Goal: Task Accomplishment & Management: Manage account settings

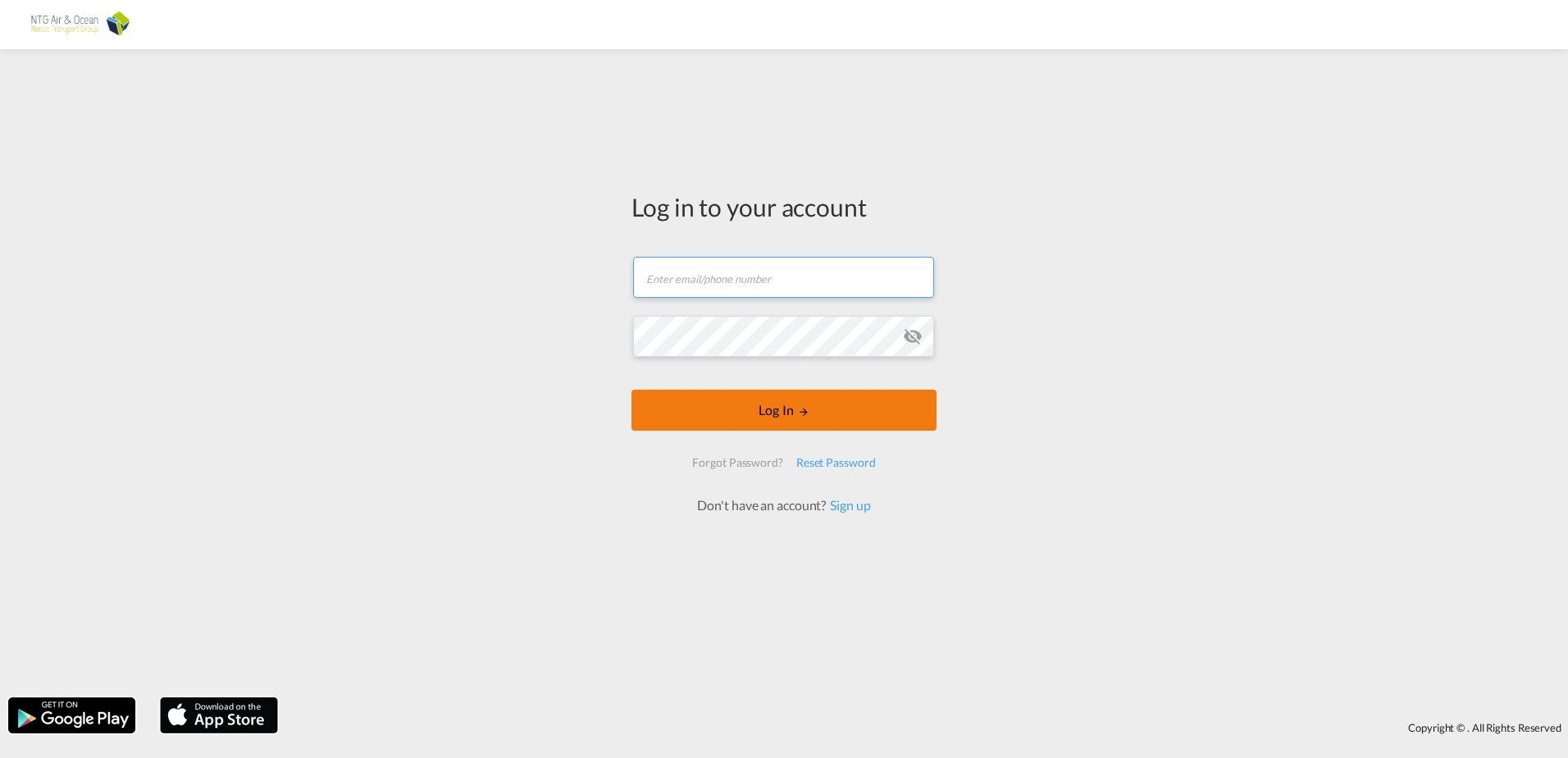
type input "[EMAIL_ADDRESS][DOMAIN_NAME]"
click at [761, 417] on button "Log In" at bounding box center [783, 410] width 305 height 41
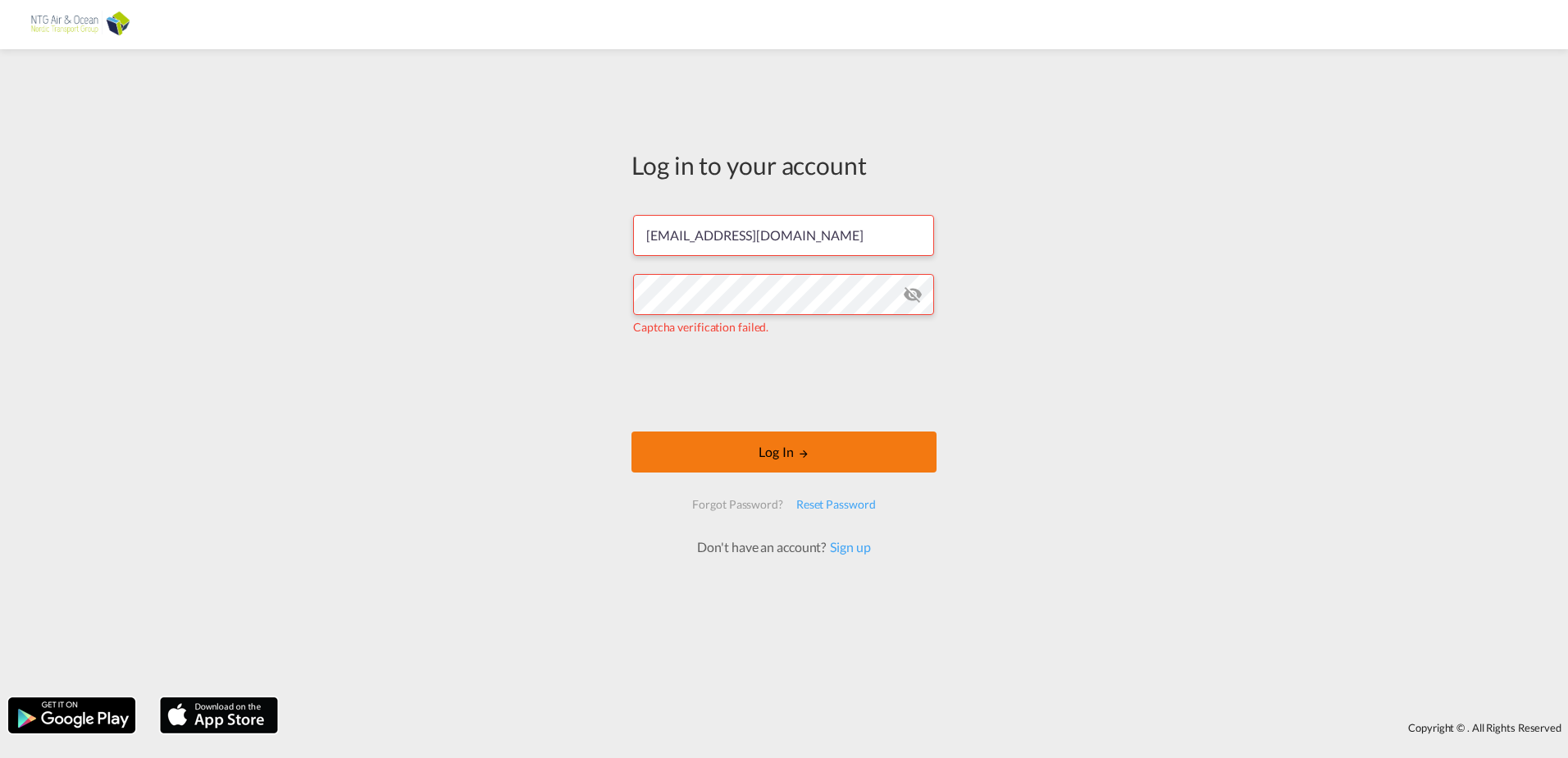
click at [766, 443] on button "Log In" at bounding box center [783, 451] width 305 height 41
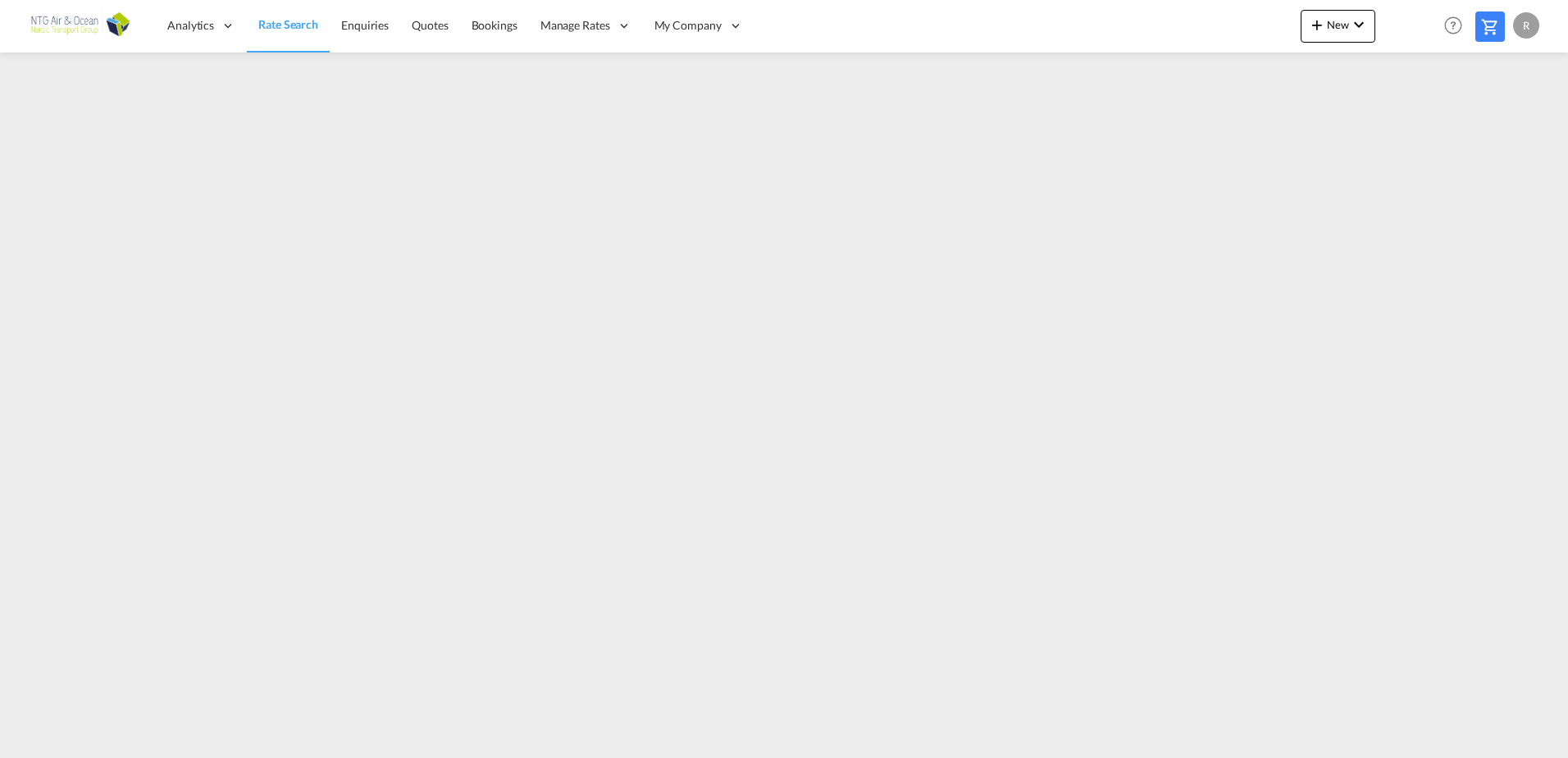
click at [1520, 24] on div "R" at bounding box center [1526, 25] width 26 height 26
click at [1515, 79] on button "My Profile" at bounding box center [1507, 72] width 106 height 32
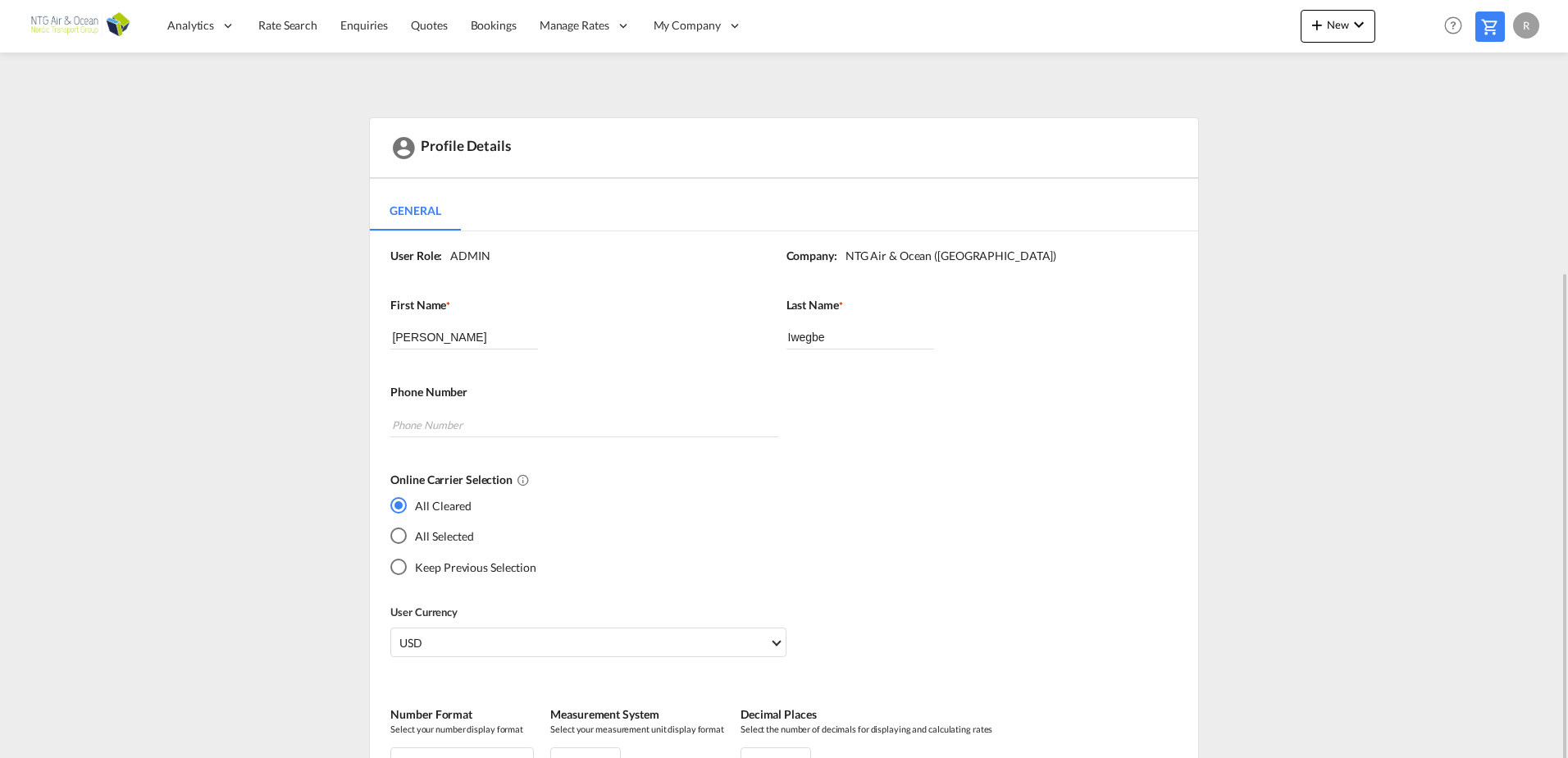
scroll to position [246, 0]
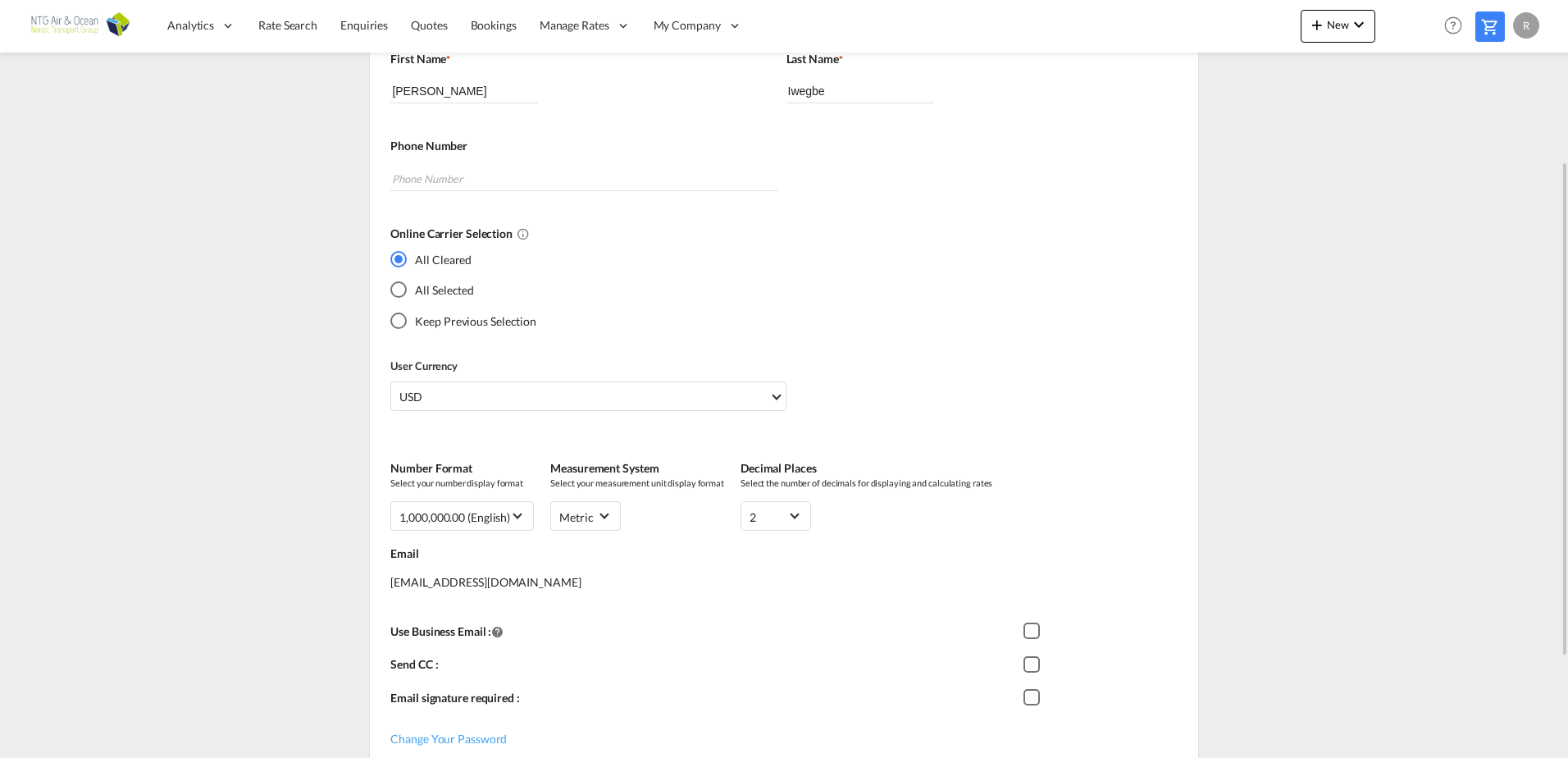
click at [427, 321] on md-radio-button "Keep Previous Selection" at bounding box center [464, 321] width 146 height 18
click at [435, 297] on md-radio-button "All Selected" at bounding box center [464, 290] width 146 height 18
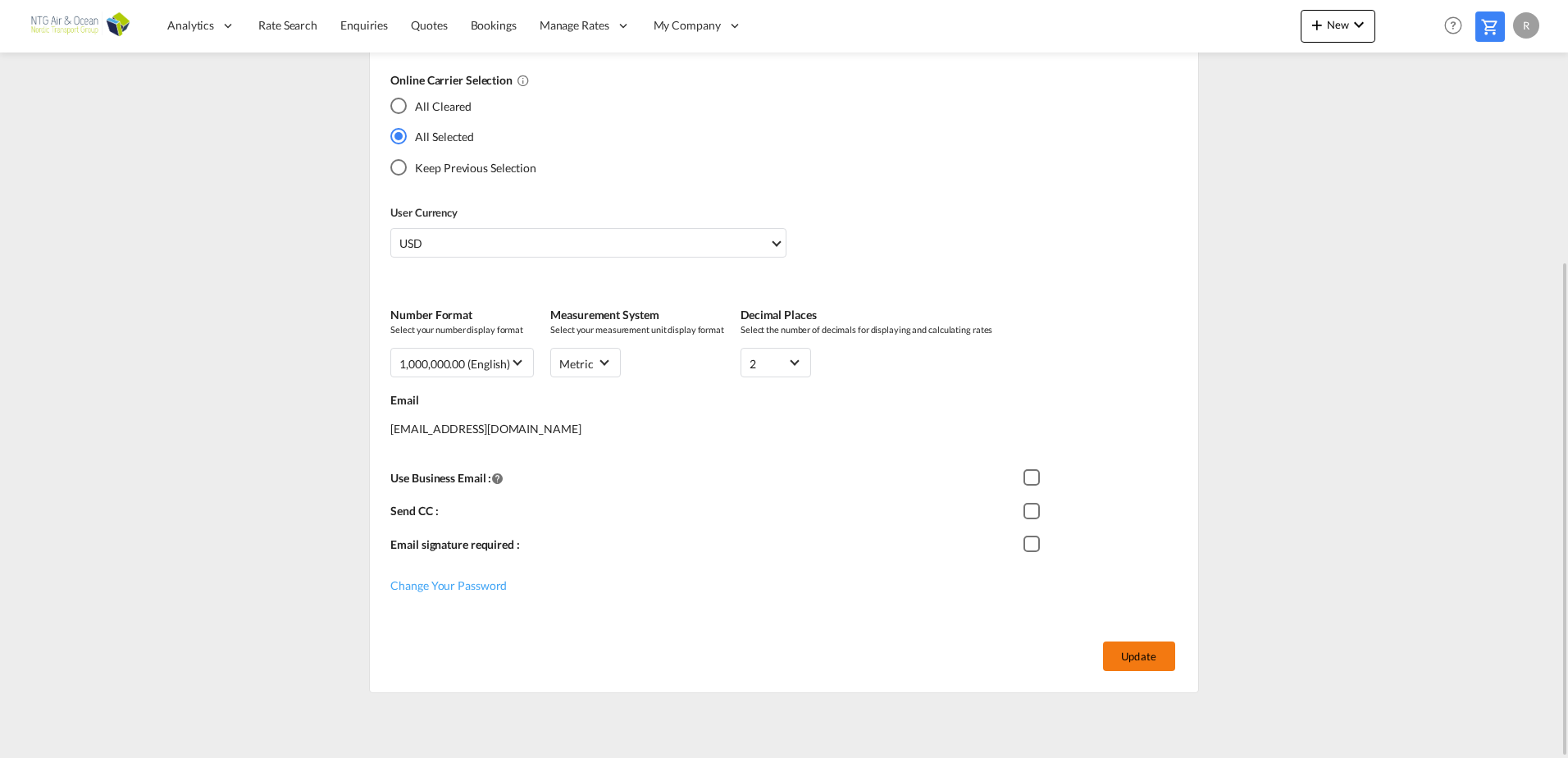
click at [1127, 661] on button "Update" at bounding box center [1139, 656] width 72 height 30
click at [1124, 657] on button "Update" at bounding box center [1139, 656] width 72 height 30
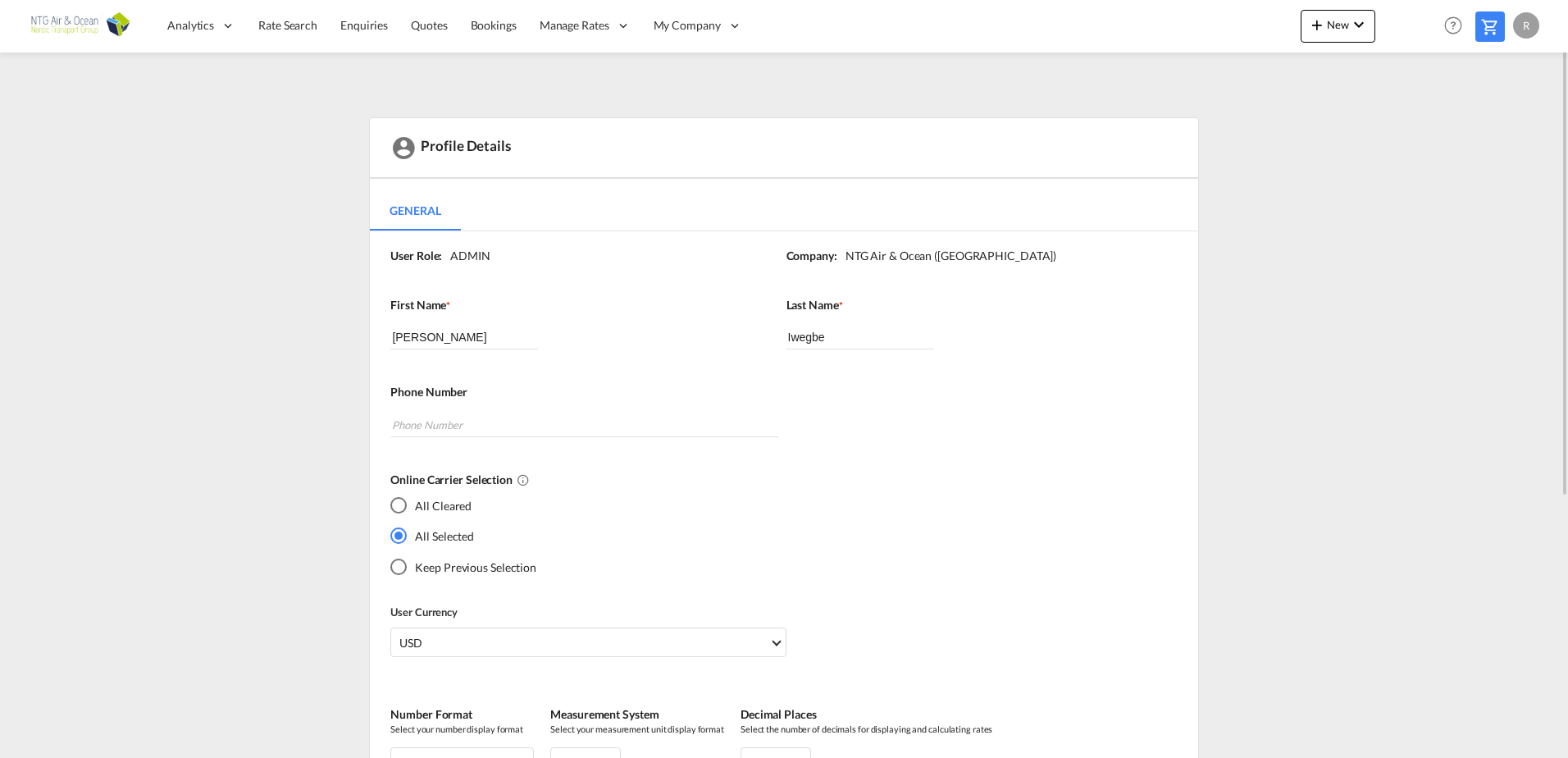
click at [83, 18] on img at bounding box center [80, 25] width 111 height 37
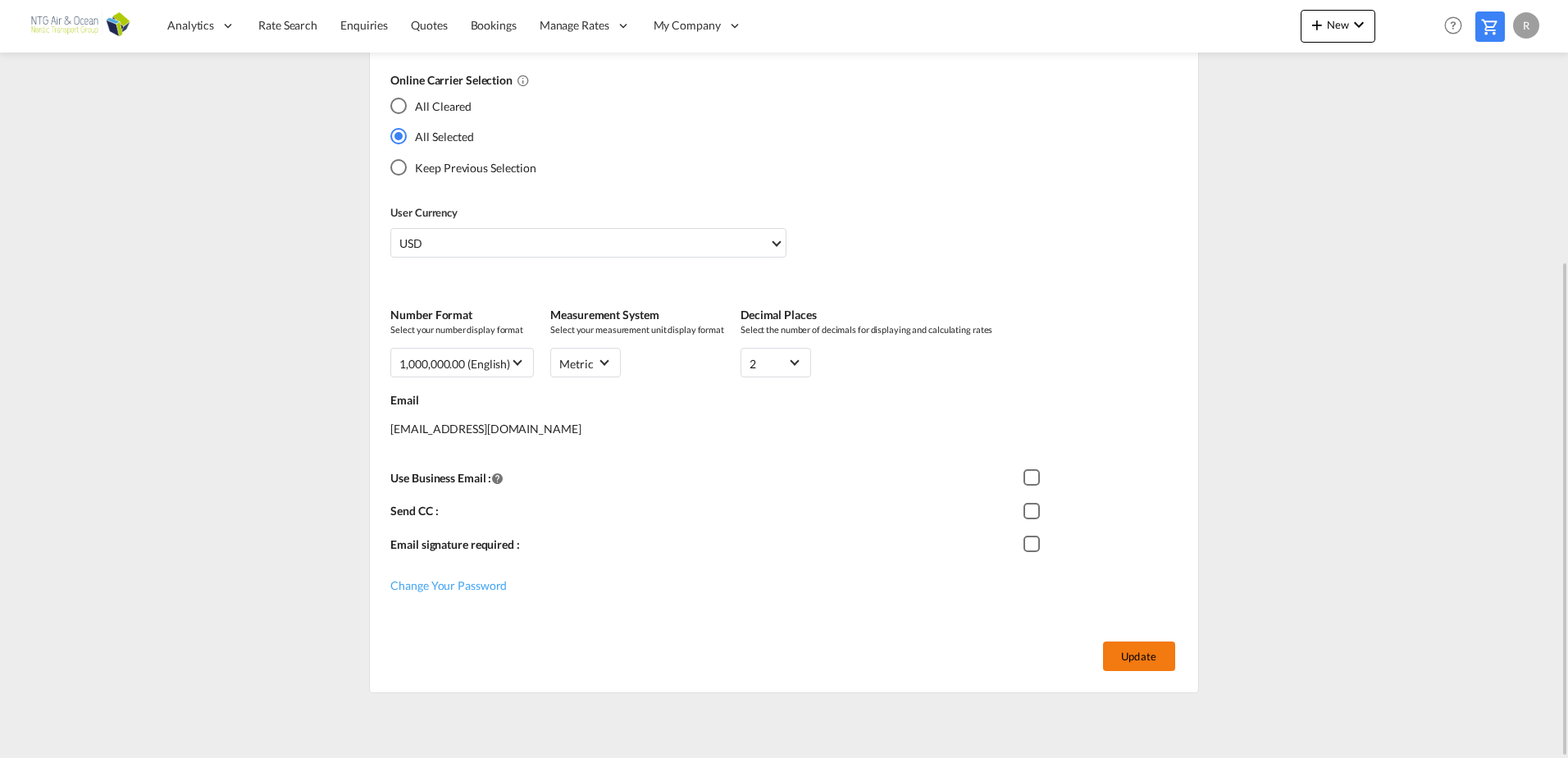
click at [1127, 653] on button "Update" at bounding box center [1139, 656] width 72 height 30
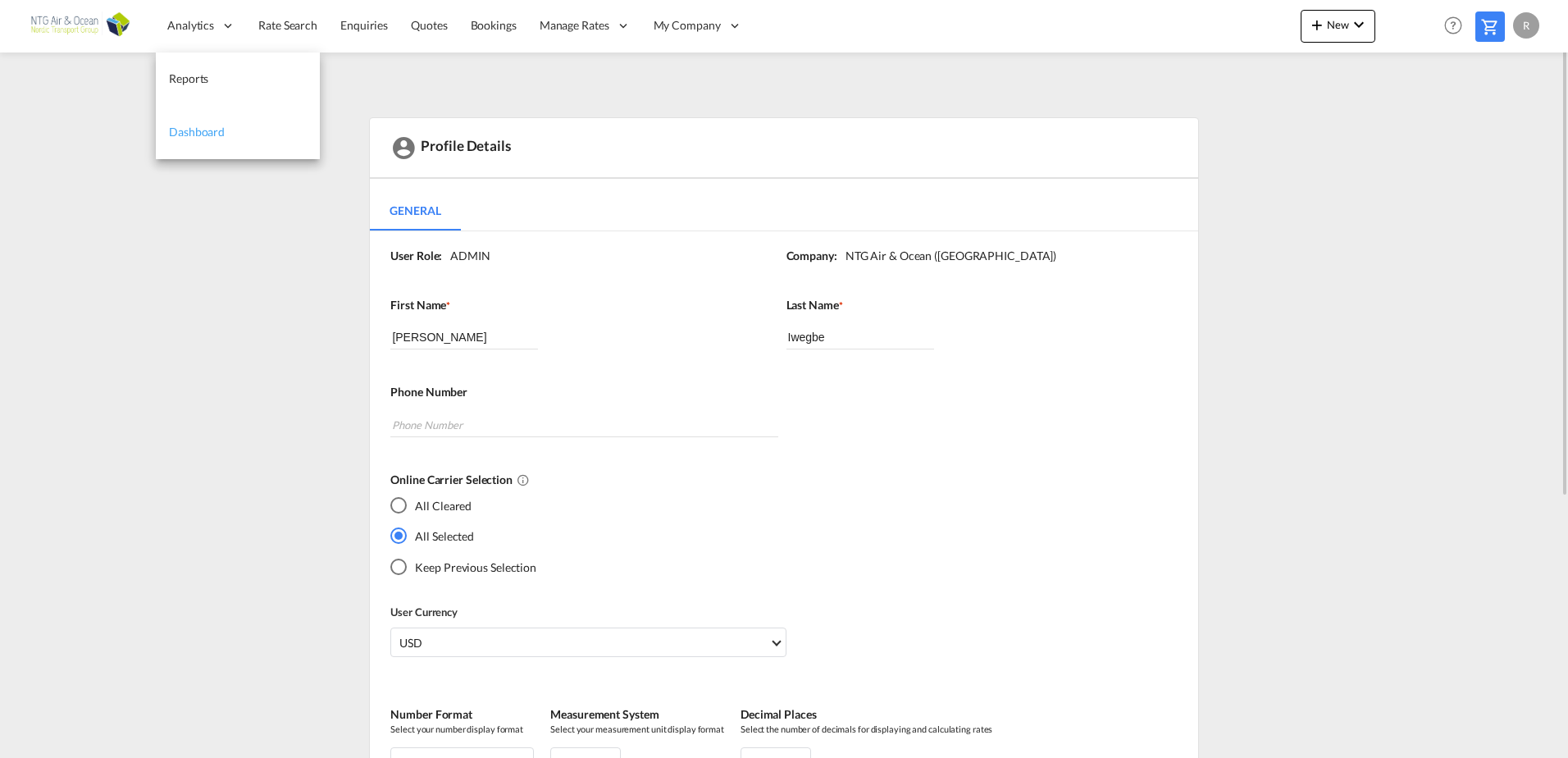
click at [171, 133] on span "Dashboard" at bounding box center [197, 132] width 56 height 14
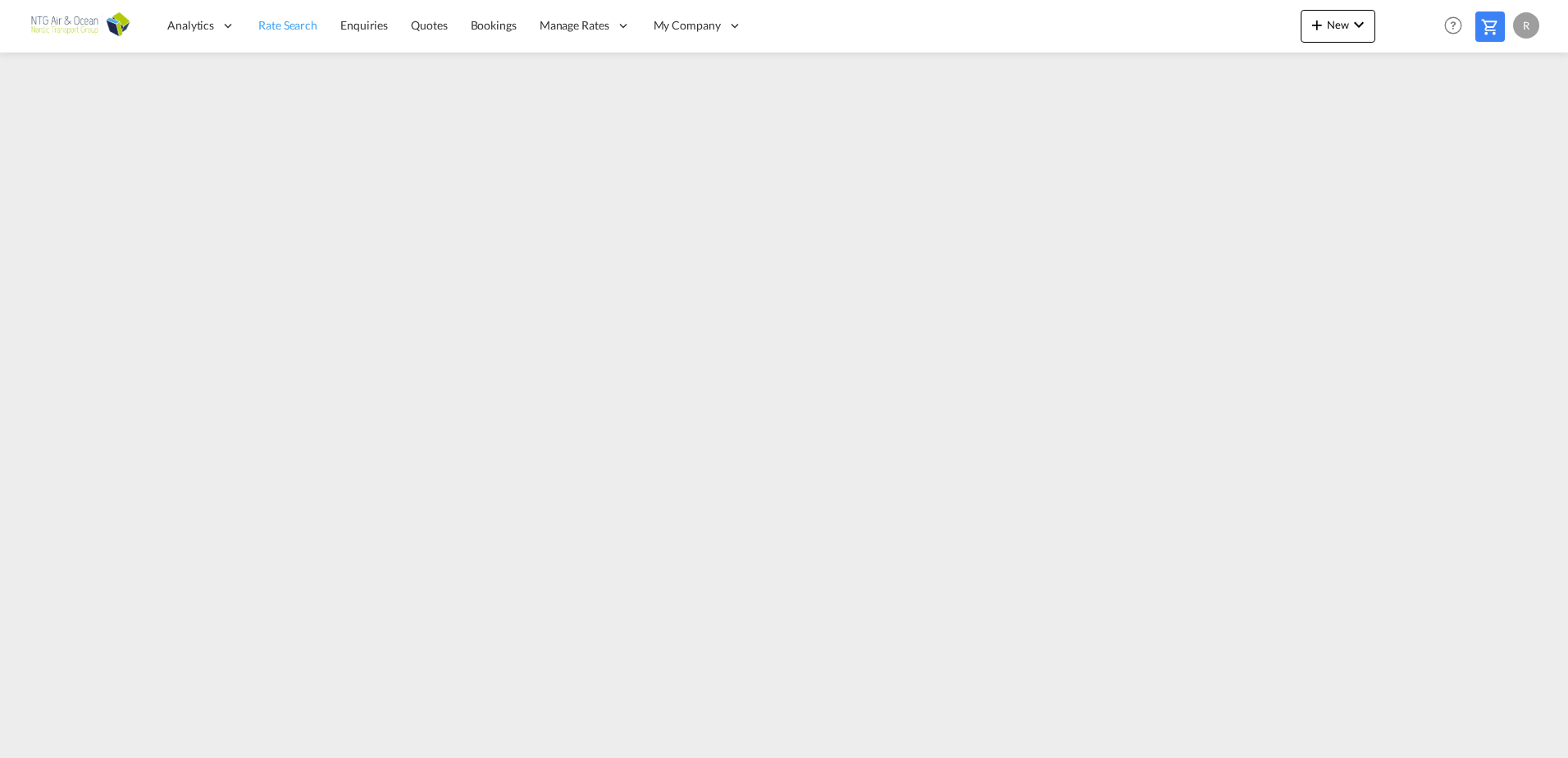
click at [295, 20] on span "Rate Search" at bounding box center [287, 25] width 59 height 14
